Goal: Book appointment/travel/reservation

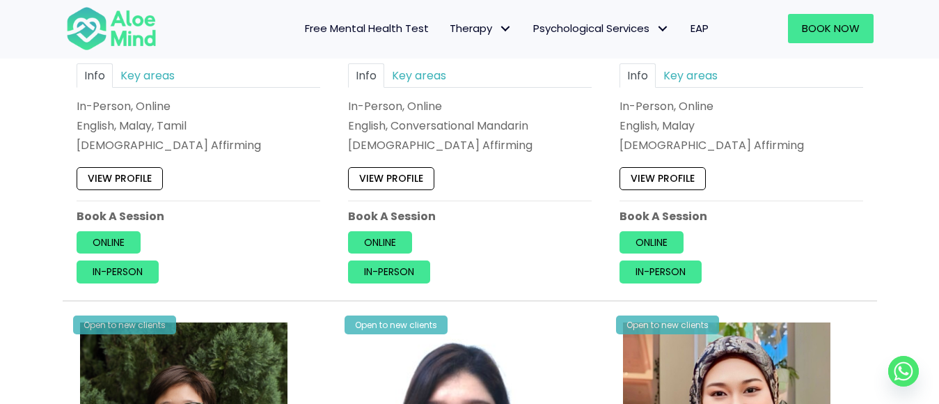
scroll to position [3482, 0]
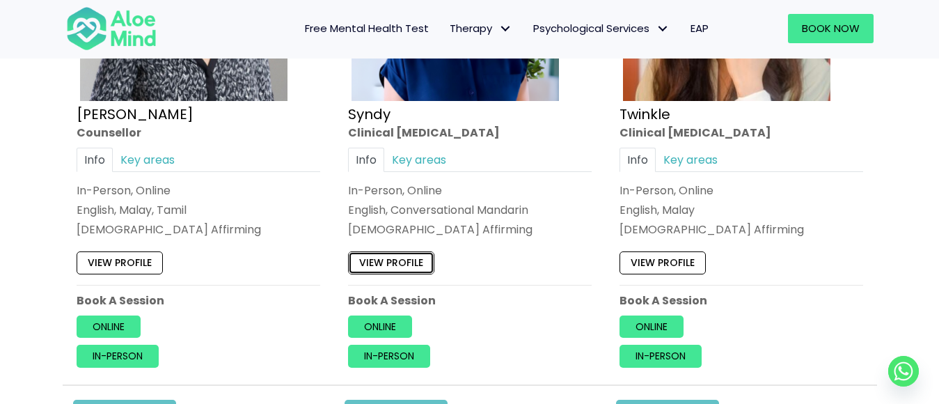
click at [403, 261] on link "View profile" at bounding box center [391, 262] width 86 height 22
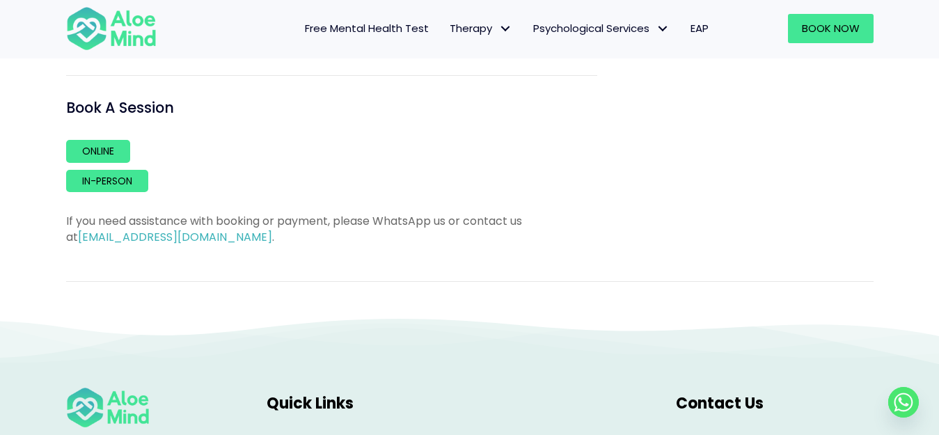
scroll to position [1114, 0]
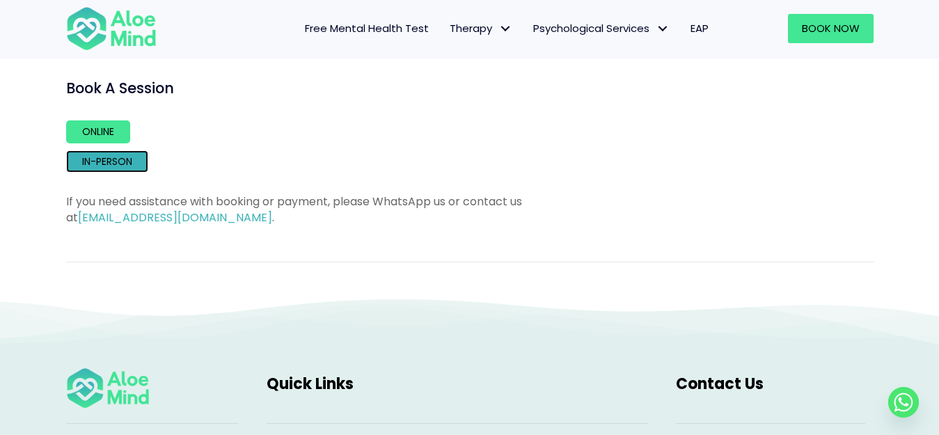
click at [95, 160] on link "In-person" at bounding box center [107, 161] width 82 height 22
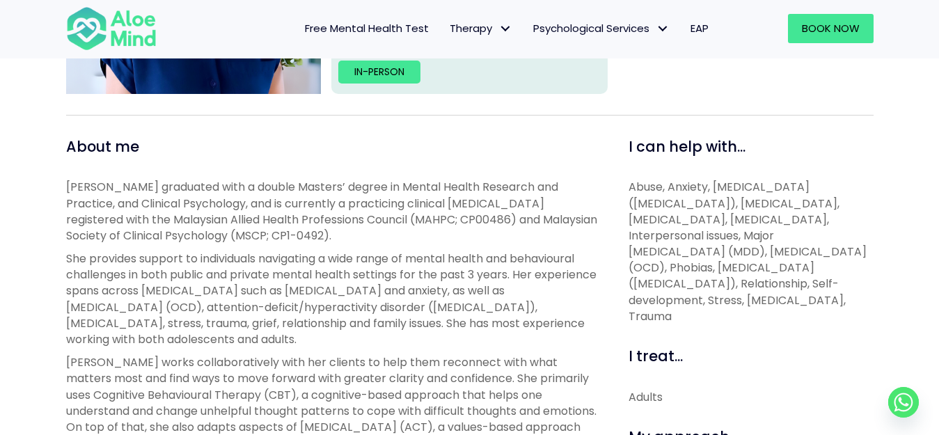
scroll to position [418, 0]
